Goal: Information Seeking & Learning: Learn about a topic

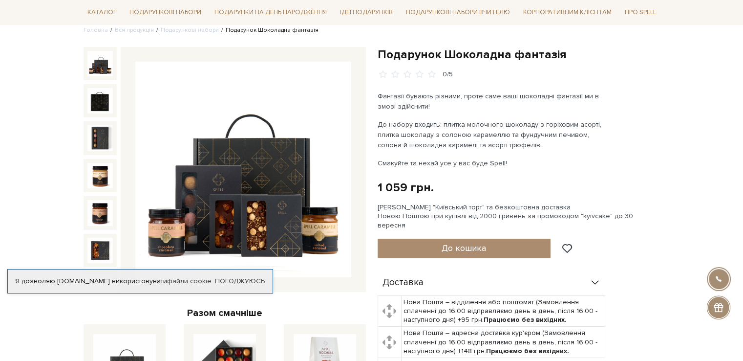
scroll to position [147, 0]
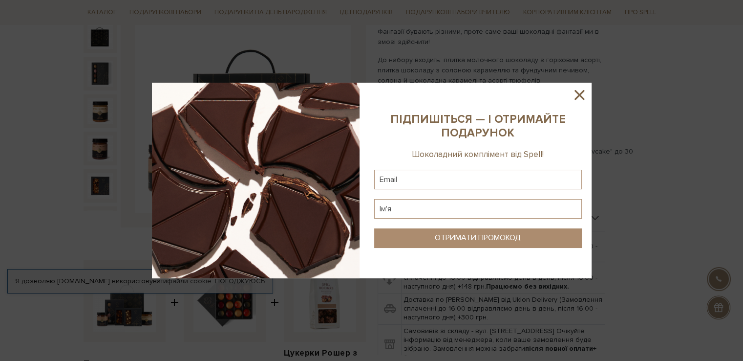
click at [315, 14] on div at bounding box center [371, 180] width 743 height 361
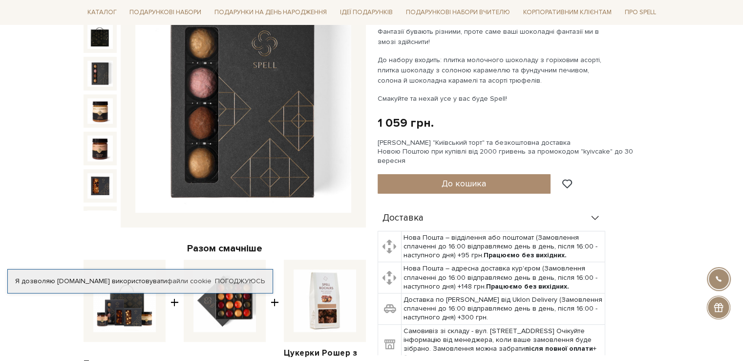
click at [102, 61] on img at bounding box center [99, 73] width 25 height 25
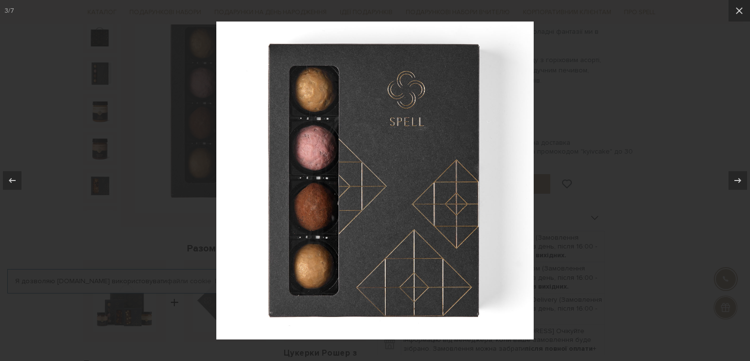
click at [99, 101] on div at bounding box center [375, 180] width 750 height 361
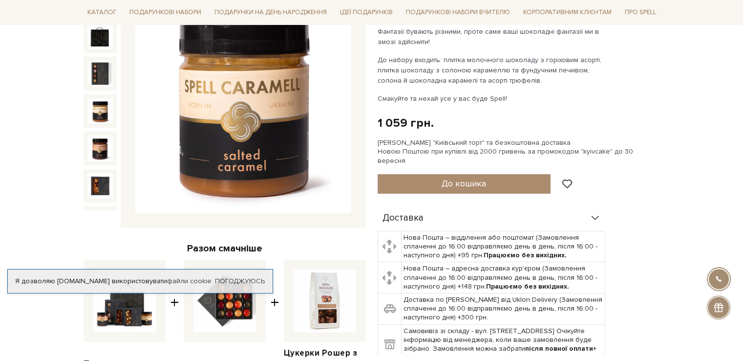
click at [99, 101] on img at bounding box center [99, 110] width 25 height 25
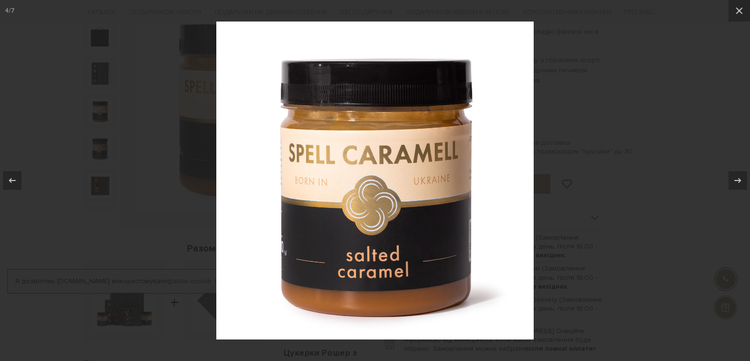
click at [156, 150] on div at bounding box center [375, 180] width 750 height 361
